Goal: Find specific page/section: Find specific page/section

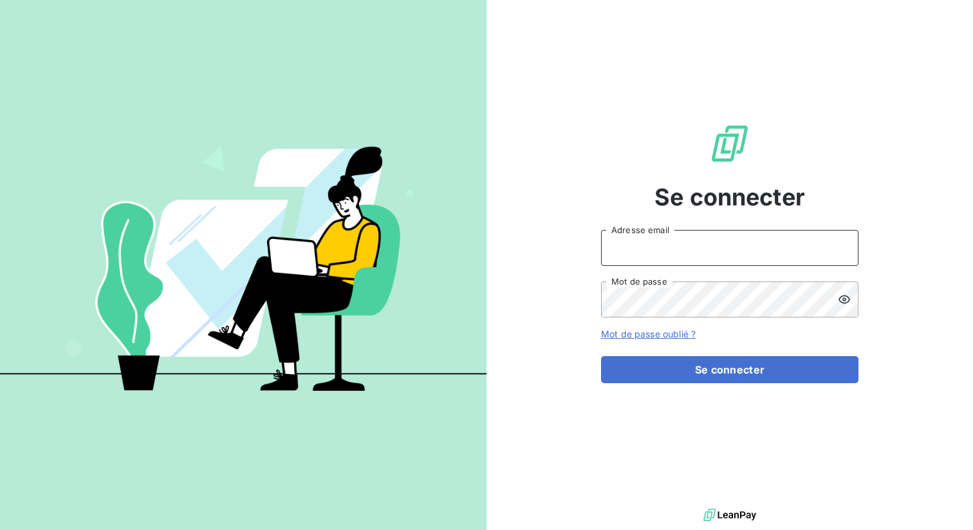
click at [680, 254] on input "Adresse email" at bounding box center [729, 248] width 257 height 36
type input "[PERSON_NAME][EMAIL_ADDRESS][DOMAIN_NAME]"
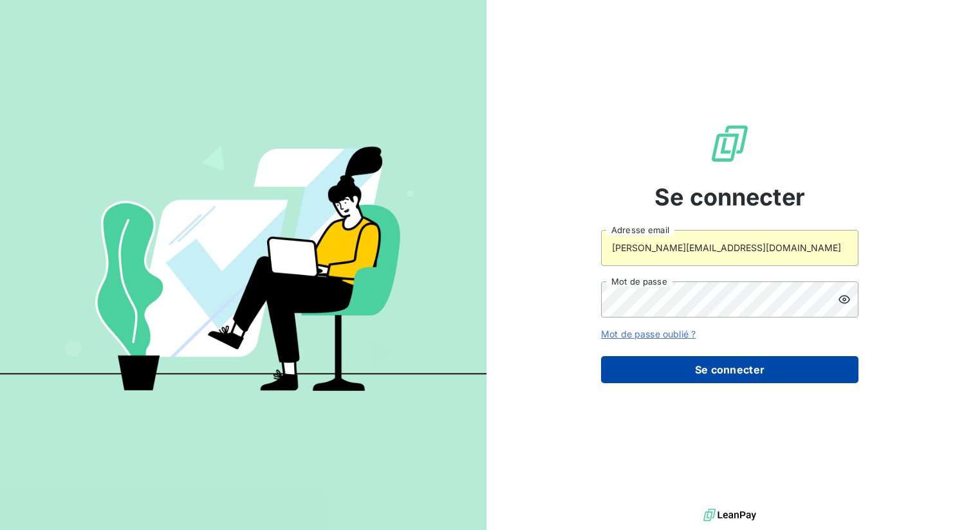
click at [672, 371] on button "Se connecter" at bounding box center [729, 369] width 257 height 27
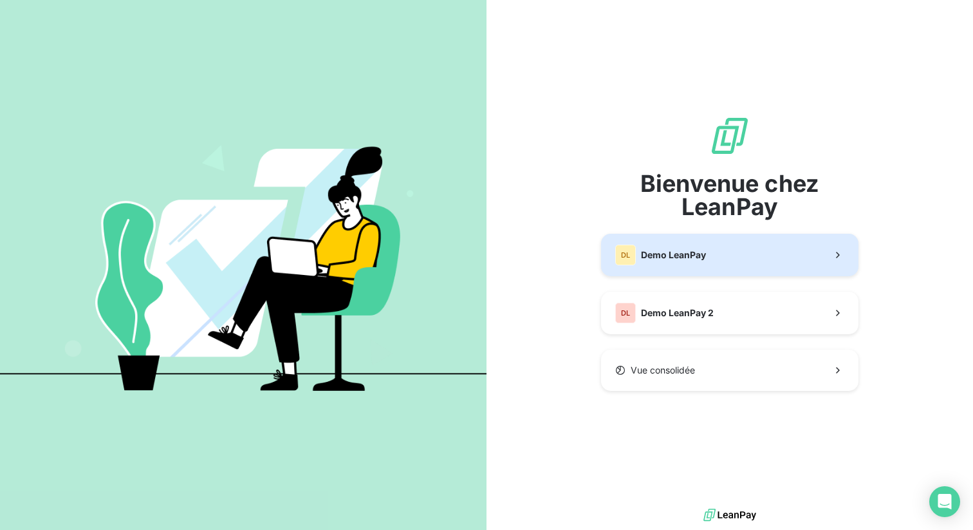
click at [658, 246] on div "DL Demo LeanPay" at bounding box center [660, 255] width 91 height 21
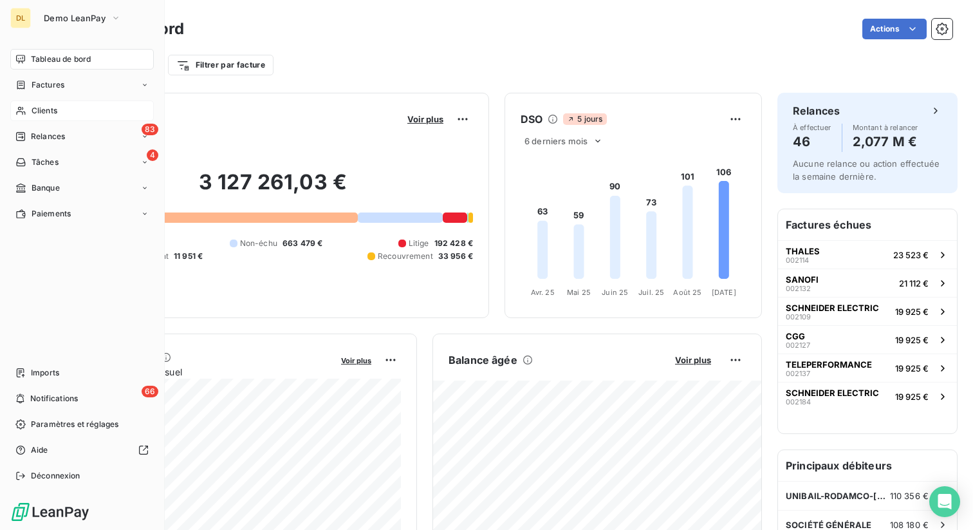
click at [37, 109] on span "Clients" at bounding box center [45, 111] width 26 height 12
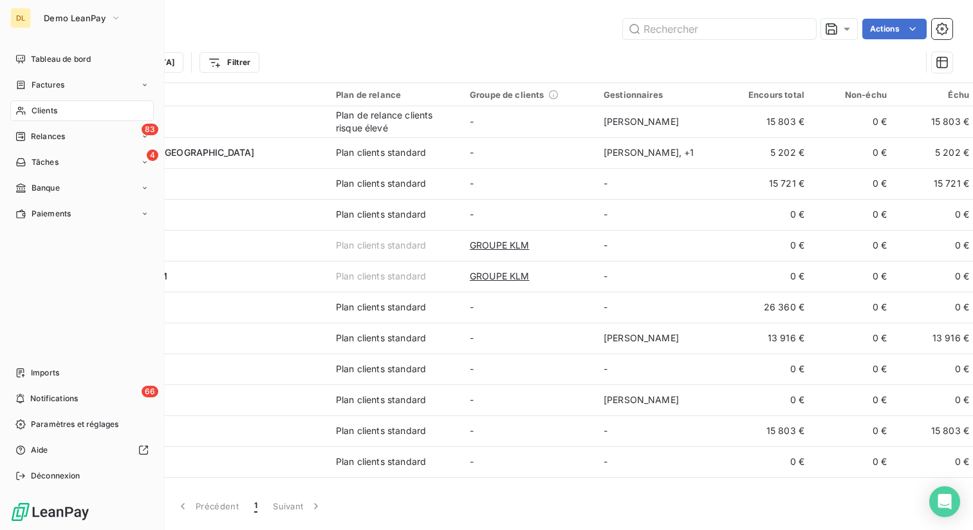
click at [51, 105] on span "Clients" at bounding box center [45, 111] width 26 height 12
